Goal: Information Seeking & Learning: Learn about a topic

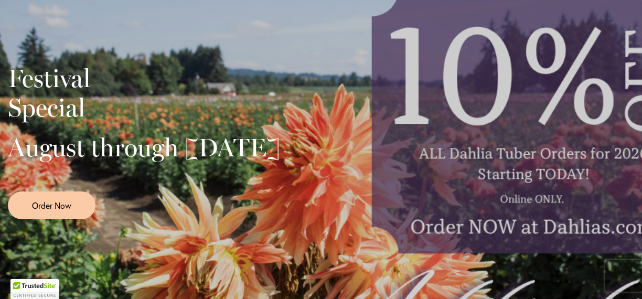
scroll to position [249, 0]
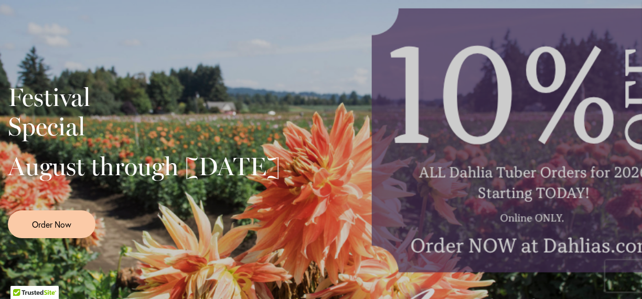
drag, startPoint x: 445, startPoint y: 154, endPoint x: 261, endPoint y: 154, distance: 183.2
click at [261, 157] on div "Festival Special August through September 28th Order Now" at bounding box center [321, 157] width 627 height 262
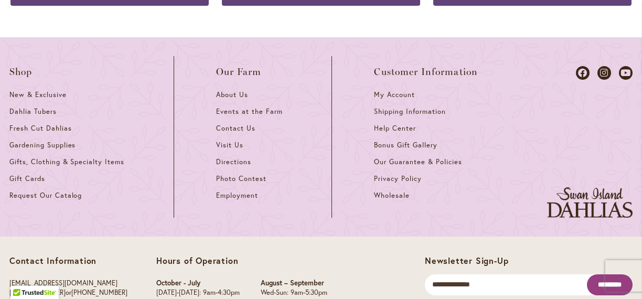
scroll to position [4643, 0]
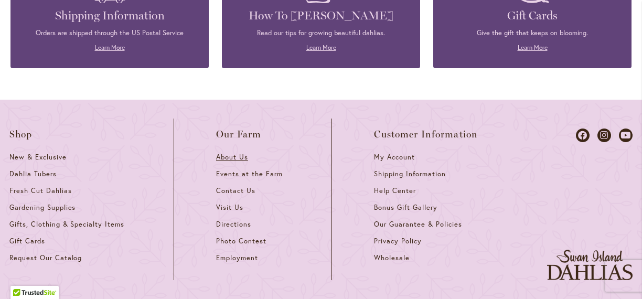
click at [244, 153] on span "About Us" at bounding box center [232, 157] width 32 height 9
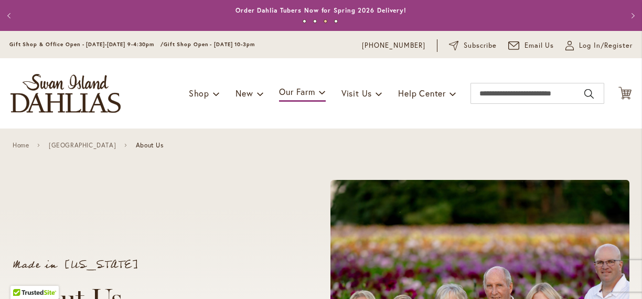
drag, startPoint x: 320, startPoint y: 157, endPoint x: 216, endPoint y: 189, distance: 108.6
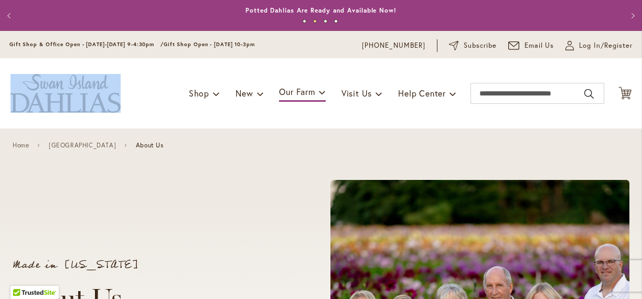
drag, startPoint x: 15, startPoint y: 70, endPoint x: 96, endPoint y: 107, distance: 88.8
click at [96, 107] on div "Toggle Nav Shop Dahlia Tubers Collections Fresh Cut Dahlias Gardening Supplies …" at bounding box center [321, 93] width 642 height 70
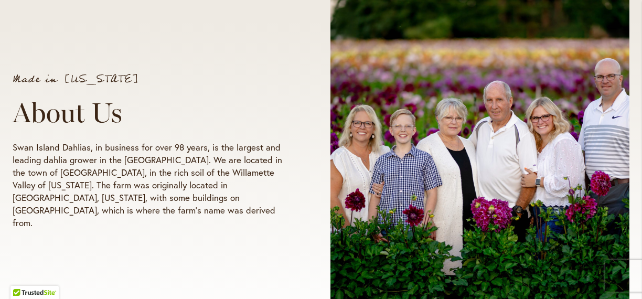
scroll to position [187, 0]
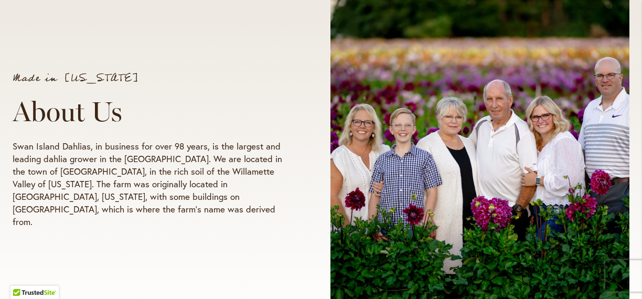
click at [14, 112] on div "Made in Oregon About Us Swan Island Dahlias, in business for over 98 years, is …" at bounding box center [321, 140] width 642 height 397
drag, startPoint x: 8, startPoint y: 89, endPoint x: 9, endPoint y: 69, distance: 20.0
click at [11, 73] on div "Made in Oregon About Us Swan Island Dahlias, in business for over 98 years, is …" at bounding box center [321, 140] width 642 height 397
click at [14, 83] on p "Made in Oregon" at bounding box center [152, 78] width 278 height 10
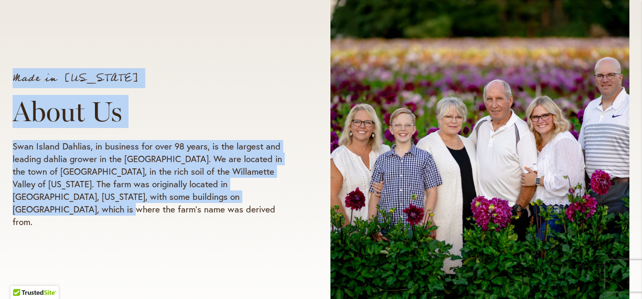
drag, startPoint x: 14, startPoint y: 90, endPoint x: 91, endPoint y: 206, distance: 139.3
click at [76, 239] on div "Made in Oregon About Us Swan Island Dahlias, in business for over 98 years, is …" at bounding box center [321, 151] width 617 height 334
copy div "Made in Oregon About Us Swan Island Dahlias, in business for over 98 years, is …"
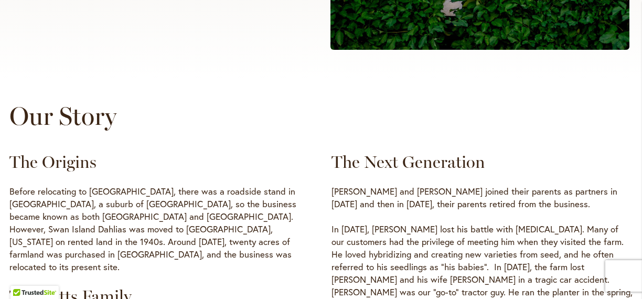
scroll to position [499, 0]
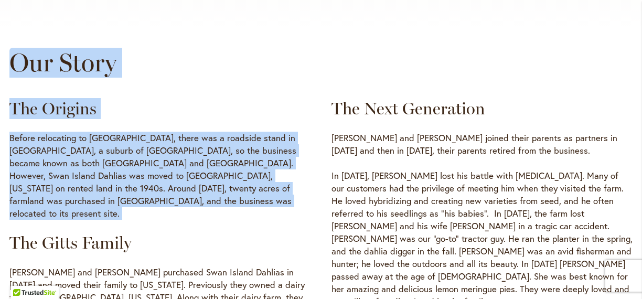
drag, startPoint x: 11, startPoint y: 55, endPoint x: 24, endPoint y: 203, distance: 148.5
click at [24, 203] on div "Our Story The Origins Before relocating to Canby, there was a roadside stand in…" at bounding box center [320, 222] width 623 height 348
copy div "Our Story The Origins Before relocating to Canby, there was a roadside stand in…"
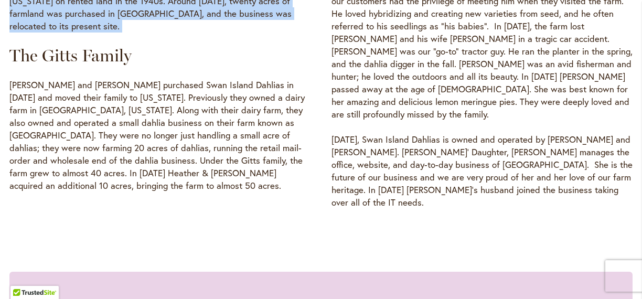
scroll to position [623, 0]
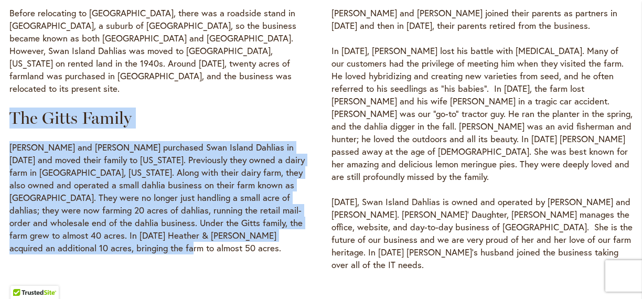
drag, startPoint x: 8, startPoint y: 86, endPoint x: 12, endPoint y: 229, distance: 143.8
click at [10, 235] on div "Our Story The Origins Before relocating to Canby, there was a roadside stand in…" at bounding box center [321, 97] width 642 height 348
copy div "The Gitts Family Nick and Margaret Gitts purchased Swan Island Dahlias in 1963 …"
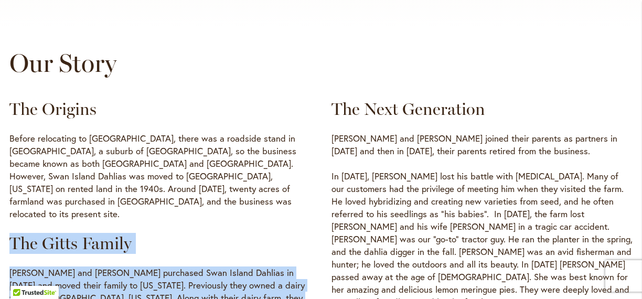
scroll to position [499, 0]
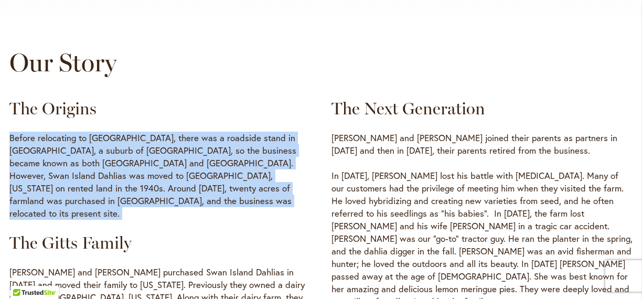
drag, startPoint x: 5, startPoint y: 134, endPoint x: 59, endPoint y: 202, distance: 86.6
click at [60, 203] on div "Our Story The Origins Before relocating to Canby, there was a roadside stand in…" at bounding box center [321, 222] width 642 height 348
copy div "Before relocating to Canby, there was a roadside stand in Sellwood, a suburb of…"
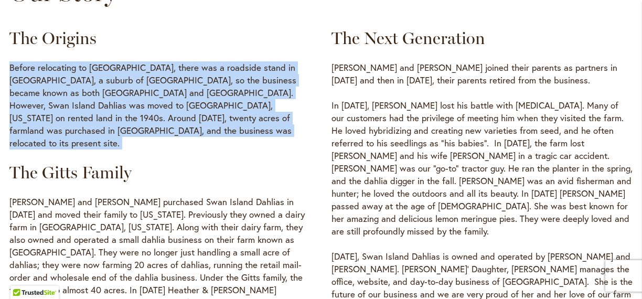
scroll to position [561, 0]
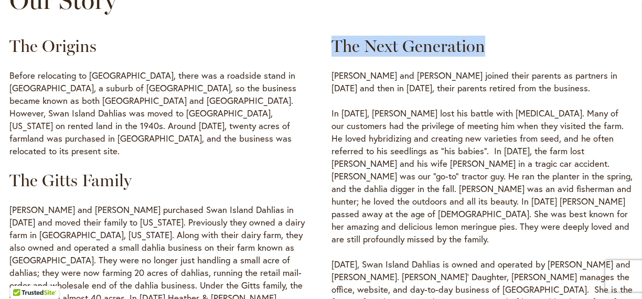
drag, startPoint x: 331, startPoint y: 44, endPoint x: 505, endPoint y: 40, distance: 174.8
click at [505, 40] on div "The Origins Before relocating to Canby, there was a roadside stand in Sellwood,…" at bounding box center [320, 185] width 623 height 298
copy h3 "The Next Generation"
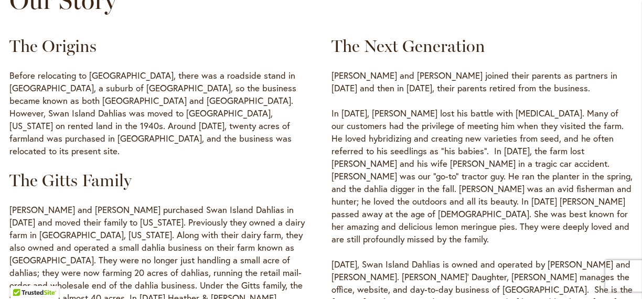
click at [308, 75] on p "Before relocating to Canby, there was a roadside stand in Sellwood, a suburb of…" at bounding box center [159, 113] width 301 height 88
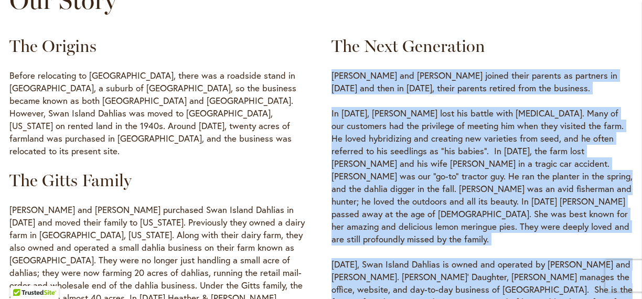
scroll to position [686, 0]
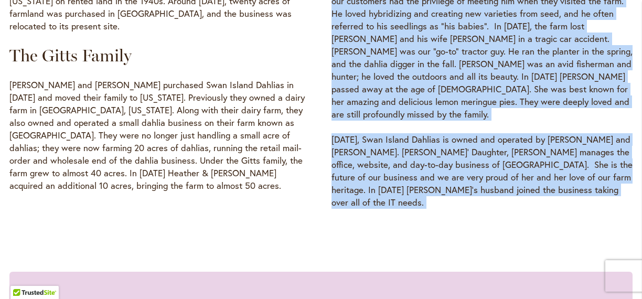
drag, startPoint x: 329, startPoint y: 71, endPoint x: 642, endPoint y: 295, distance: 384.9
click at [633, 209] on div "Our Story The Origins Before relocating to Canby, there was a roadside stand in…" at bounding box center [320, 34] width 623 height 348
copy div "Nicholas and Ted Gitts joined their parents as partners in 1975 and then in 199…"
click at [326, 129] on div "The Origins Before relocating to Canby, there was a roadside stand in Sellwood,…" at bounding box center [320, 60] width 623 height 298
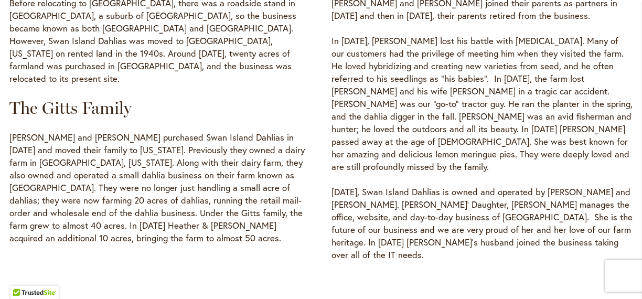
scroll to position [499, 0]
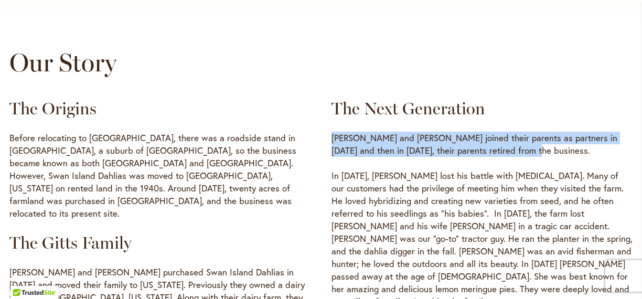
drag, startPoint x: 327, startPoint y: 134, endPoint x: 533, endPoint y: 150, distance: 206.4
click at [539, 150] on div "The Origins Before relocating to Canby, there was a roadside stand in Sellwood,…" at bounding box center [320, 247] width 623 height 298
copy p "Nicholas and Ted Gitts joined their parents as partners in 1975 and then in 199…"
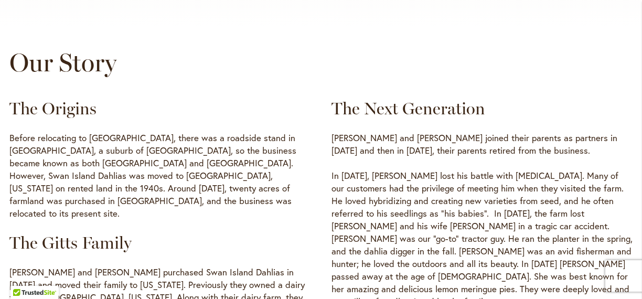
drag, startPoint x: 331, startPoint y: 181, endPoint x: 328, endPoint y: 185, distance: 5.7
click at [329, 184] on div "The Origins Before relocating to Canby, there was a roadside stand in Sellwood,…" at bounding box center [320, 247] width 623 height 298
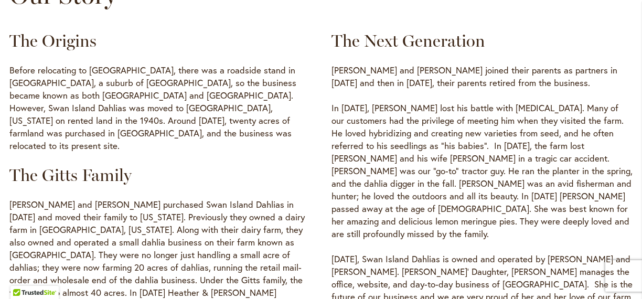
scroll to position [595, 0]
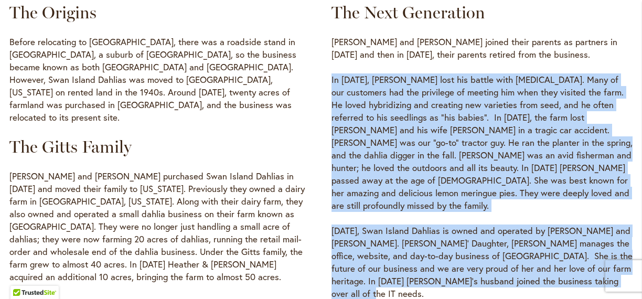
drag, startPoint x: 333, startPoint y: 175, endPoint x: 357, endPoint y: 291, distance: 118.0
click at [357, 291] on div "Our Story The Origins Before relocating to Canby, there was a roadside stand in…" at bounding box center [320, 126] width 623 height 348
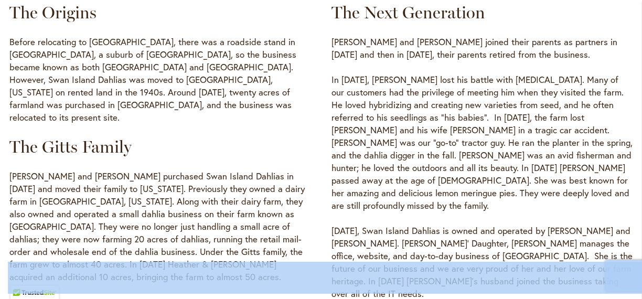
copy body "©2024 Dahlias.com All rights reserved. Notifications"
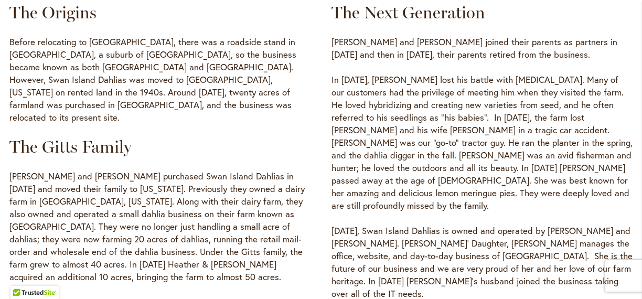
click at [319, 204] on div "The Origins Before relocating to Canby, there was a roadside stand in Sellwood,…" at bounding box center [320, 151] width 623 height 298
click at [331, 81] on div "The Origins Before relocating to Canby, there was a roadside stand in Sellwood,…" at bounding box center [320, 151] width 623 height 298
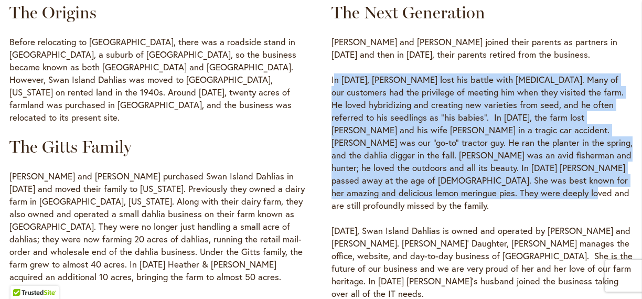
drag, startPoint x: 333, startPoint y: 79, endPoint x: 496, endPoint y: 166, distance: 184.8
click at [512, 193] on p "In October of 2007, Nick Sr lost his battle with cancer. Many of our customers …" at bounding box center [482, 142] width 301 height 139
copy p "n October of 2007, Nick Sr lost his battle with cancer. Many of our customers h…"
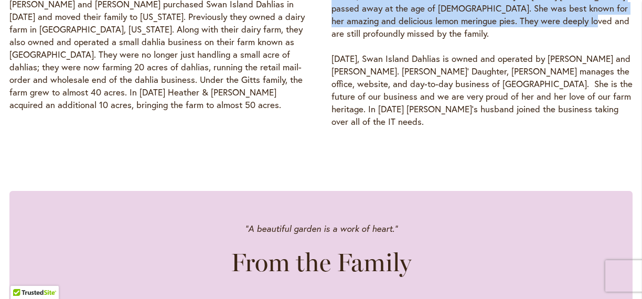
scroll to position [782, 0]
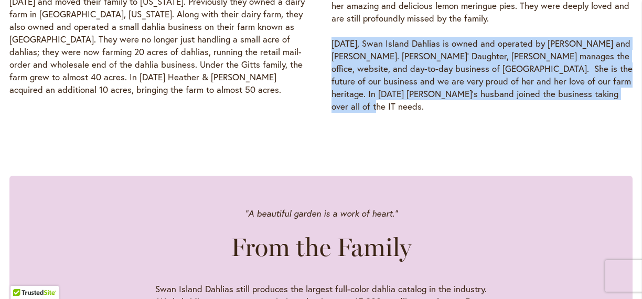
drag, startPoint x: 332, startPoint y: 30, endPoint x: 585, endPoint y: 64, distance: 255.2
click at [623, 78] on p "Today, Swan Island Dahlias is owned and operated by Nicholas and Linda Gitts. N…" at bounding box center [482, 75] width 301 height 76
copy p "Today, Swan Island Dahlias is owned and operated by Nicholas and Linda Gitts. N…"
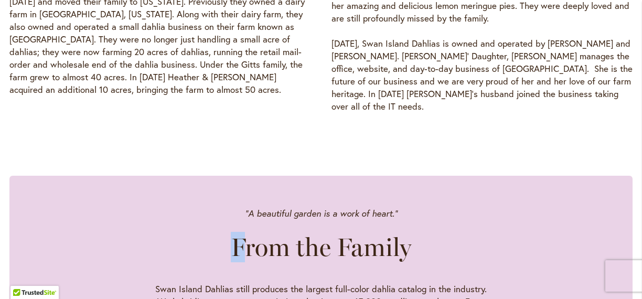
drag, startPoint x: 234, startPoint y: 186, endPoint x: 240, endPoint y: 205, distance: 19.4
click at [244, 234] on div ""A beautiful garden is a work of heart." From the Family Swan Island Dahlias st…" at bounding box center [320, 301] width 581 height 189
click at [248, 207] on div ""A beautiful garden is a work of heart." From the Family Swan Island Dahlias st…" at bounding box center [320, 301] width 581 height 189
click at [223, 207] on div ""A beautiful garden is a work of heart." From the Family Swan Island Dahlias st…" at bounding box center [320, 301] width 581 height 189
click at [237, 232] on h2 "From the Family" at bounding box center [321, 246] width 181 height 29
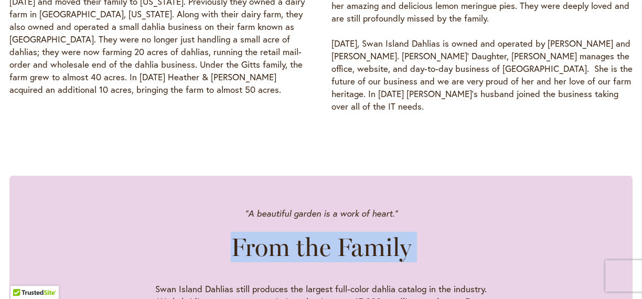
drag, startPoint x: 235, startPoint y: 219, endPoint x: 386, endPoint y: 227, distance: 151.3
click at [424, 215] on div ""A beautiful garden is a work of heart." From the Family Swan Island Dahlias st…" at bounding box center [320, 301] width 581 height 189
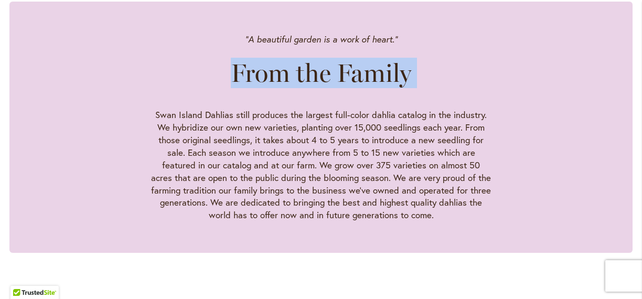
scroll to position [969, 0]
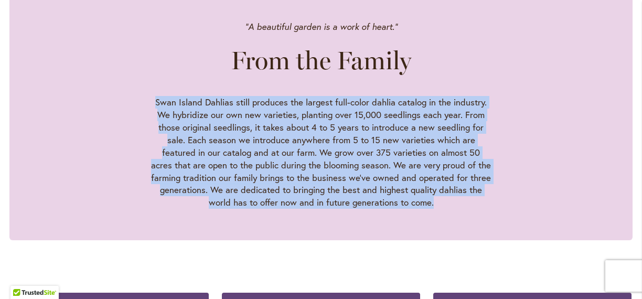
drag, startPoint x: 152, startPoint y: 73, endPoint x: 439, endPoint y: 161, distance: 299.6
click at [440, 170] on p "Swan Island Dahlias still produces the largest full-color dahlia catalog in the…" at bounding box center [321, 152] width 341 height 113
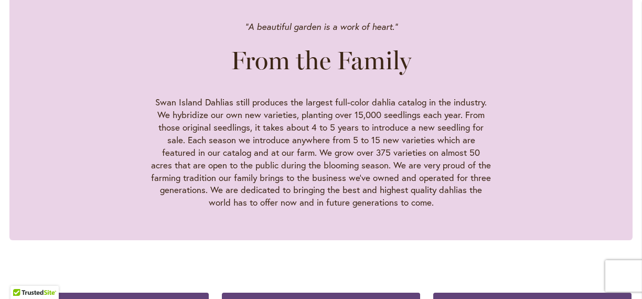
drag, startPoint x: 436, startPoint y: 177, endPoint x: 468, endPoint y: 184, distance: 32.8
click at [436, 178] on p "Swan Island Dahlias still produces the largest full-color dahlia catalog in the…" at bounding box center [321, 152] width 341 height 113
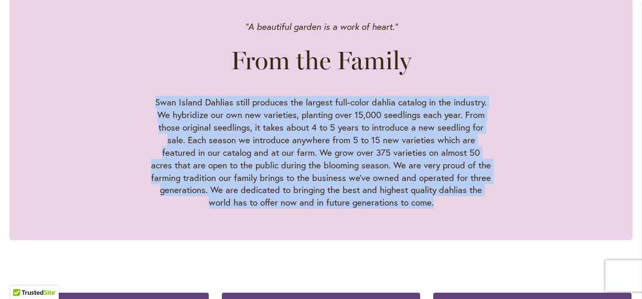
drag, startPoint x: 440, startPoint y: 175, endPoint x: 158, endPoint y: 79, distance: 297.7
click at [158, 96] on p "Swan Island Dahlias still produces the largest full-color dahlia catalog in the…" at bounding box center [321, 152] width 341 height 113
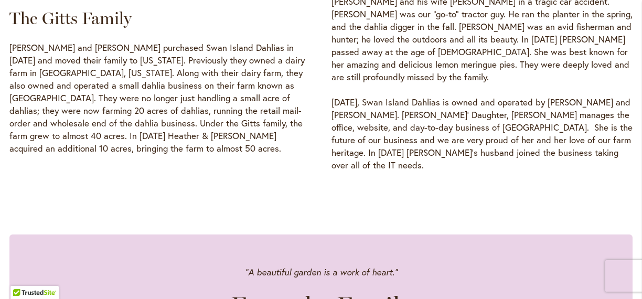
scroll to position [720, 0]
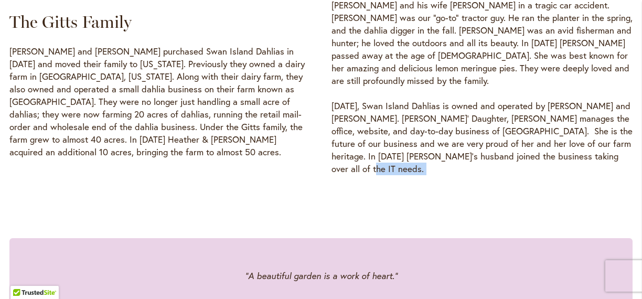
drag, startPoint x: 145, startPoint y: 171, endPoint x: 111, endPoint y: 173, distance: 34.2
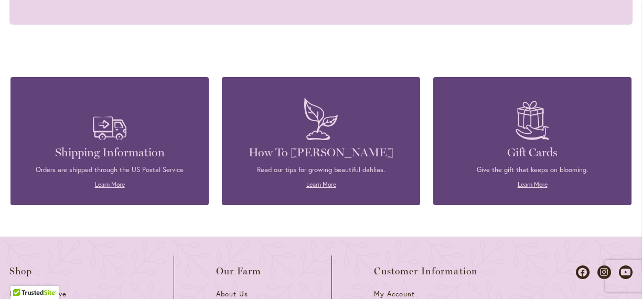
scroll to position [1247, 0]
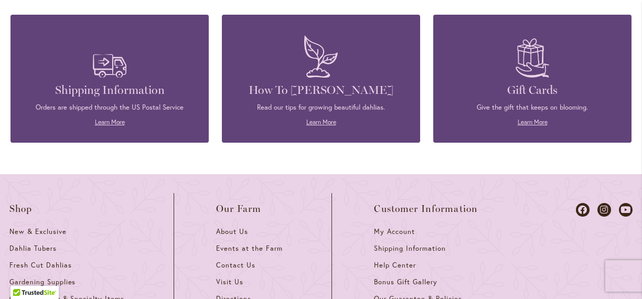
drag, startPoint x: 116, startPoint y: 90, endPoint x: 113, endPoint y: 104, distance: 13.9
click at [115, 103] on div "Orders are shipped through the US Postal Service Learn More" at bounding box center [109, 115] width 167 height 24
click at [113, 104] on div "Shipping Information Orders are shipped through the US Postal Service Learn More" at bounding box center [109, 79] width 198 height 128
click at [116, 118] on link "Learn More" at bounding box center [110, 122] width 30 height 8
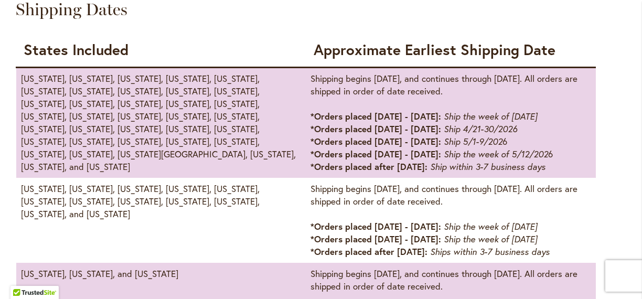
scroll to position [623, 0]
